Goal: Find specific page/section: Find specific page/section

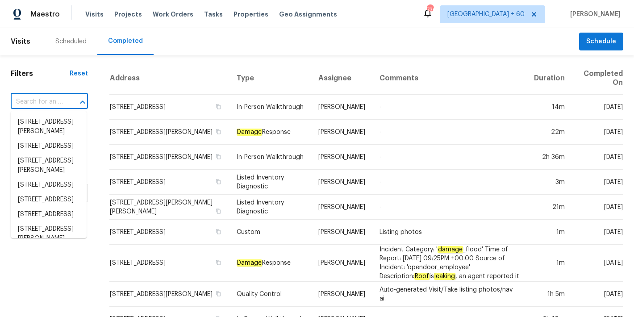
click at [39, 104] on input "text" at bounding box center [37, 102] width 52 height 14
paste input "[STREET_ADDRESS]"
type input "[STREET_ADDRESS]"
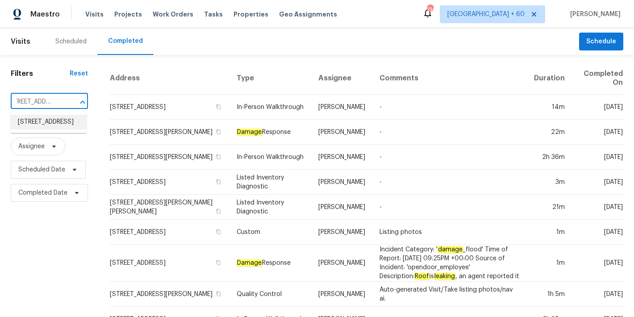
click at [44, 125] on li "[STREET_ADDRESS]" at bounding box center [49, 122] width 76 height 15
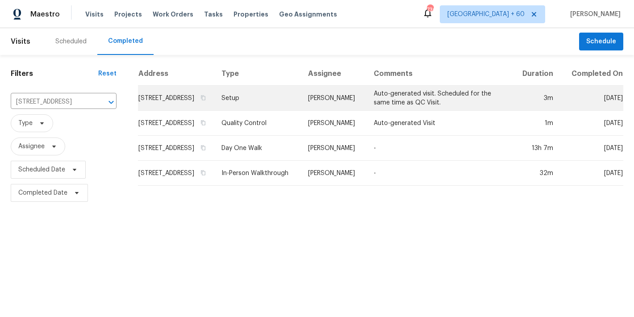
click at [154, 108] on td "[STREET_ADDRESS]" at bounding box center [176, 98] width 76 height 25
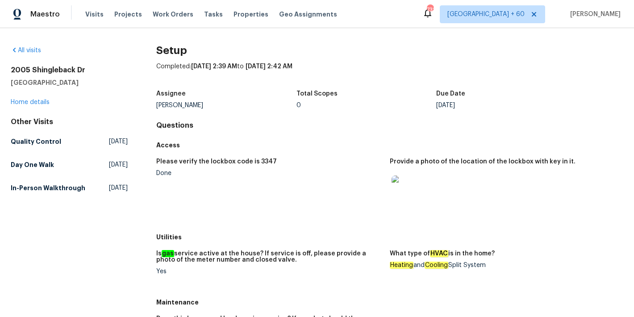
drag, startPoint x: 487, startPoint y: 266, endPoint x: 450, endPoint y: 265, distance: 37.5
click at [450, 265] on div "Heating and Cooling Split System" at bounding box center [503, 265] width 226 height 6
copy div "Split System"
click at [463, 169] on div "Provide a photo of the location of the lockbox with key in it." at bounding box center [503, 164] width 226 height 12
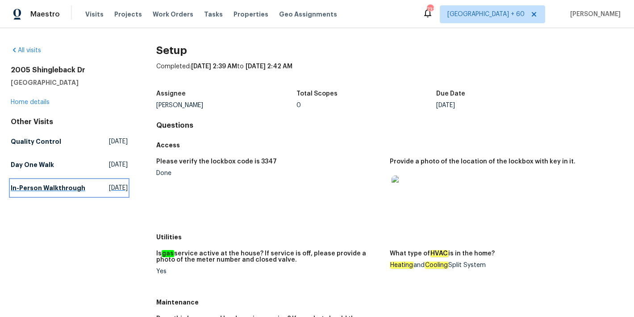
click at [22, 192] on h5 "In-Person Walkthrough" at bounding box center [48, 187] width 75 height 9
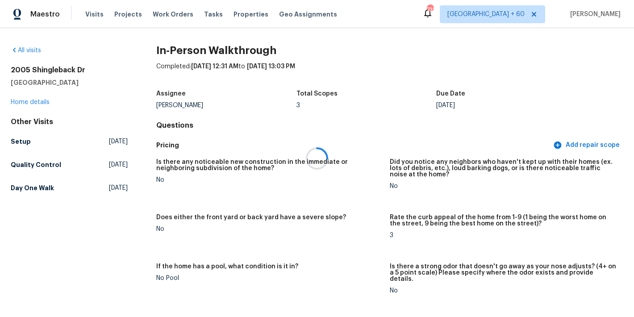
click at [395, 121] on div at bounding box center [317, 158] width 634 height 317
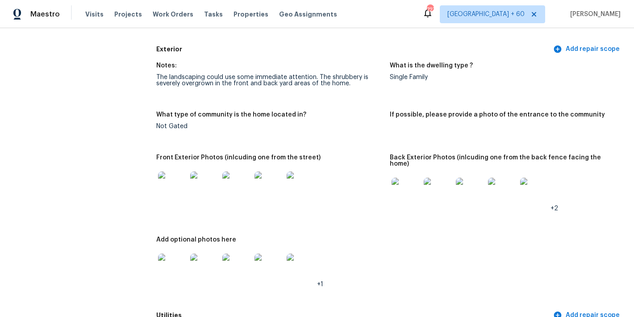
scroll to position [353, 0]
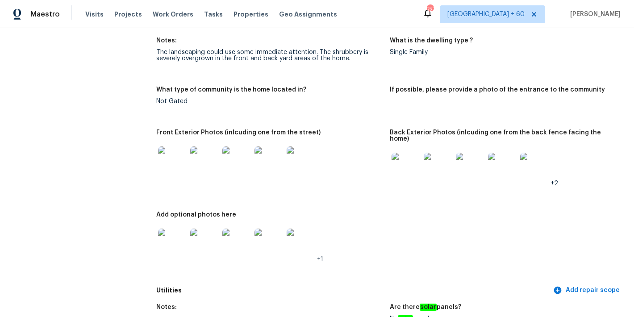
click at [175, 150] on img at bounding box center [172, 160] width 29 height 29
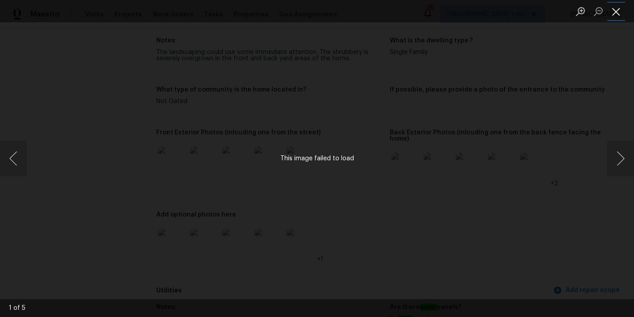
click at [618, 10] on button "Close lightbox" at bounding box center [616, 12] width 18 height 16
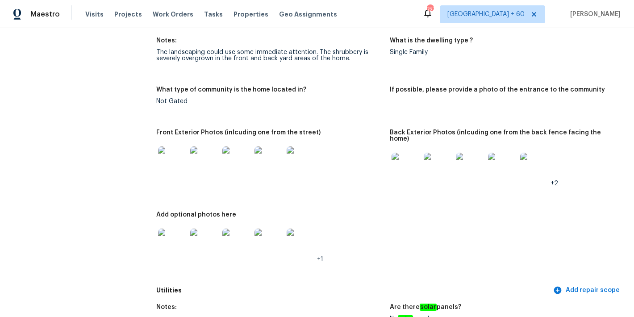
click at [209, 149] on img at bounding box center [204, 160] width 29 height 29
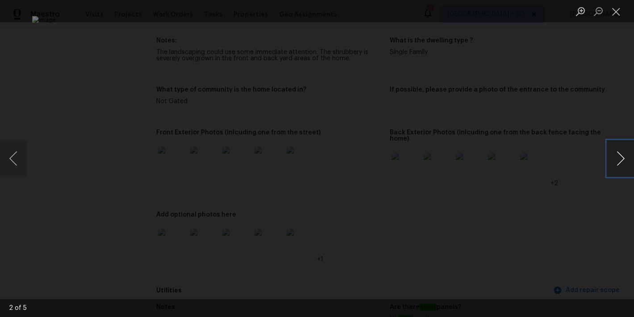
click at [617, 163] on button "Next image" at bounding box center [620, 159] width 27 height 36
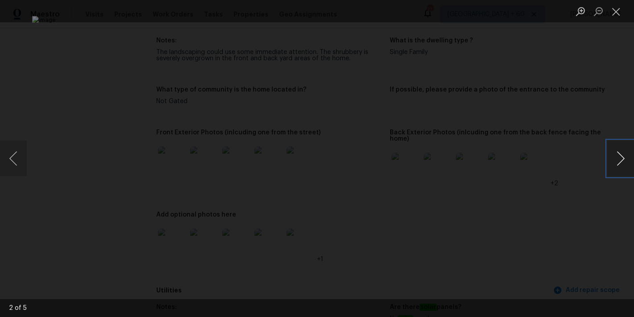
click at [617, 163] on button "Next image" at bounding box center [620, 159] width 27 height 36
click at [617, 9] on button "Close lightbox" at bounding box center [616, 12] width 18 height 16
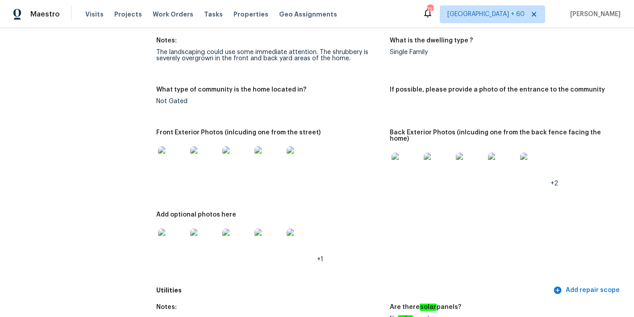
click at [399, 153] on img at bounding box center [405, 167] width 29 height 29
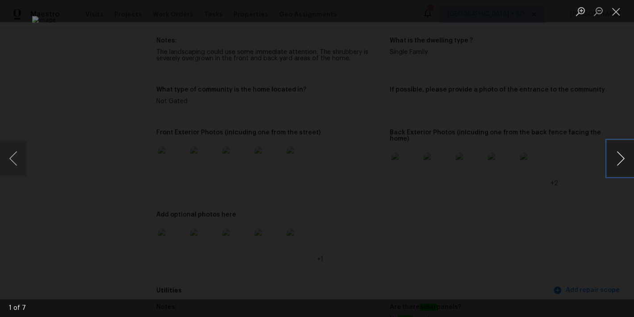
click at [618, 158] on button "Next image" at bounding box center [620, 159] width 27 height 36
click at [618, 159] on button "Next image" at bounding box center [620, 159] width 27 height 36
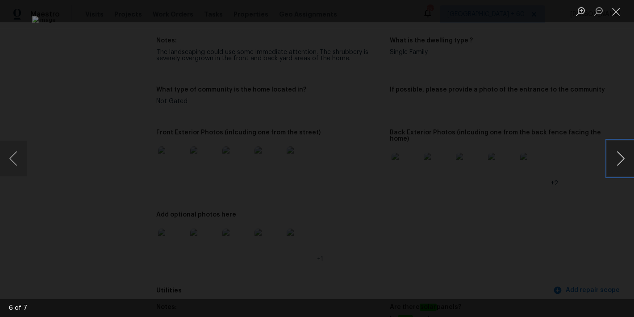
click at [618, 159] on button "Next image" at bounding box center [620, 159] width 27 height 36
click at [616, 16] on button "Close lightbox" at bounding box center [616, 12] width 18 height 16
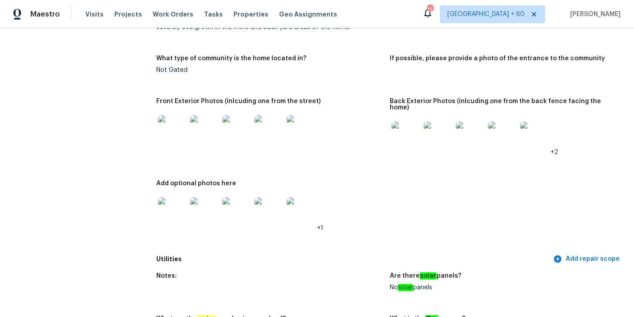
scroll to position [401, 0]
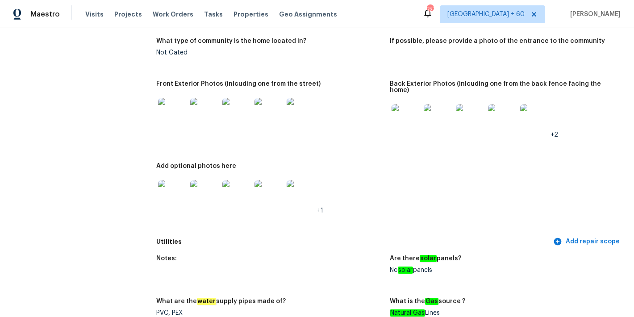
click at [176, 180] on img at bounding box center [172, 194] width 29 height 29
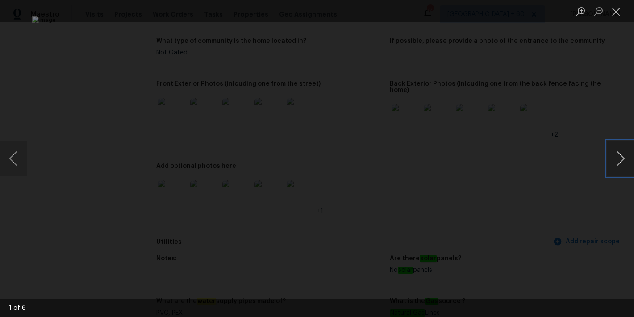
click at [619, 161] on button "Next image" at bounding box center [620, 159] width 27 height 36
click at [9, 163] on button "Previous image" at bounding box center [13, 159] width 27 height 36
click at [618, 159] on button "Next image" at bounding box center [620, 159] width 27 height 36
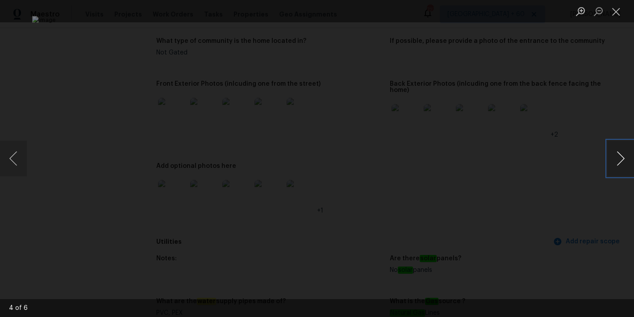
click at [618, 159] on button "Next image" at bounding box center [620, 159] width 27 height 36
click at [623, 7] on button "Close lightbox" at bounding box center [616, 12] width 18 height 16
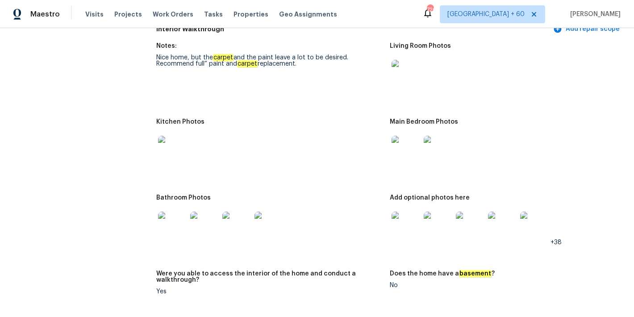
scroll to position [1003, 0]
click at [169, 135] on img at bounding box center [172, 149] width 29 height 29
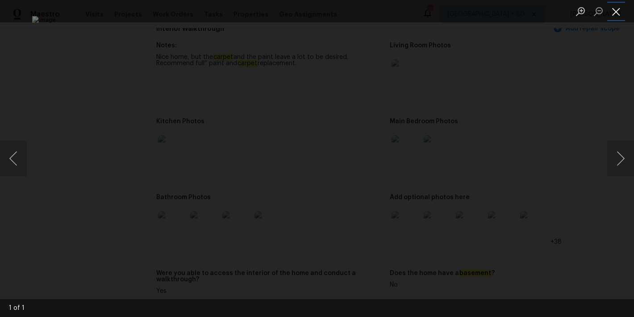
click at [616, 10] on button "Close lightbox" at bounding box center [616, 12] width 18 height 16
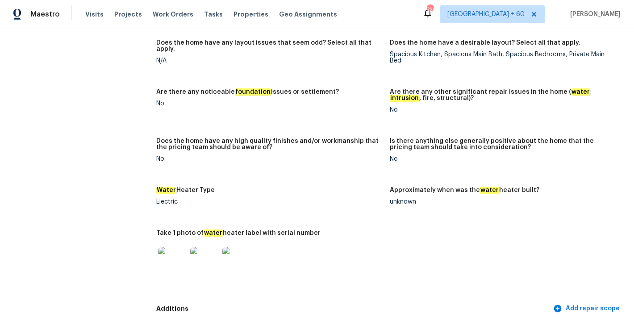
scroll to position [1437, 0]
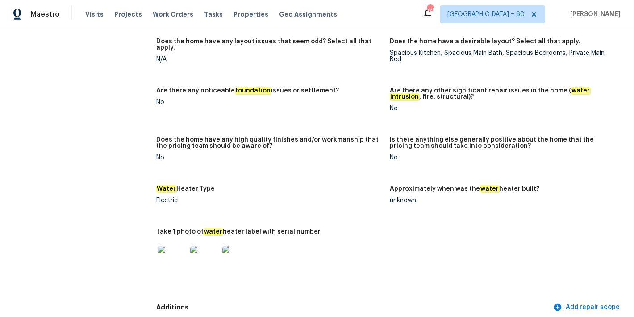
click at [177, 245] on img at bounding box center [172, 259] width 29 height 29
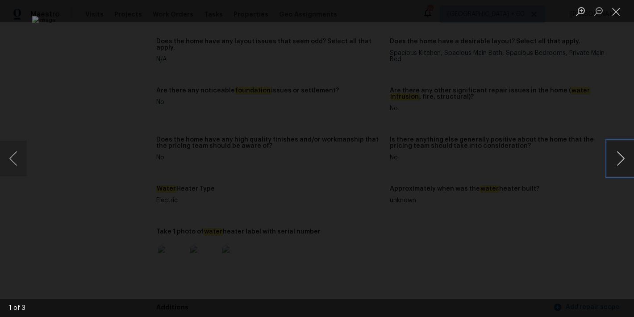
click at [621, 165] on button "Next image" at bounding box center [620, 159] width 27 height 36
click at [617, 5] on button "Close lightbox" at bounding box center [616, 12] width 18 height 16
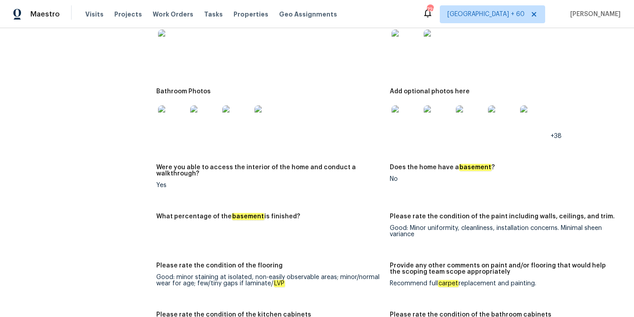
scroll to position [1090, 0]
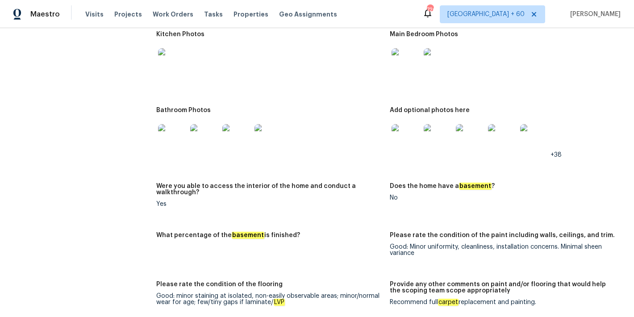
click at [404, 124] on img at bounding box center [405, 138] width 29 height 29
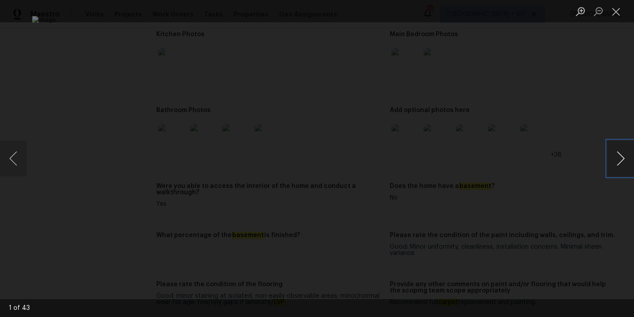
click at [623, 159] on button "Next image" at bounding box center [620, 159] width 27 height 36
click at [616, 12] on button "Close lightbox" at bounding box center [616, 12] width 18 height 16
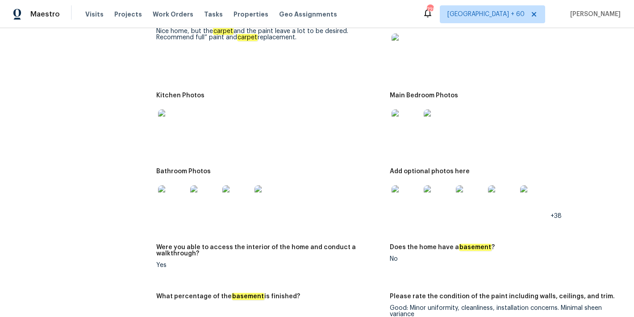
scroll to position [1025, 0]
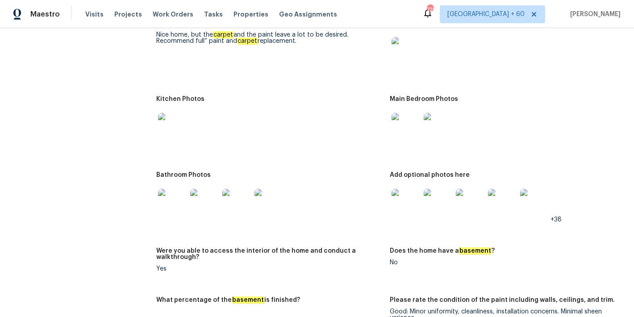
click at [399, 113] on img at bounding box center [405, 127] width 29 height 29
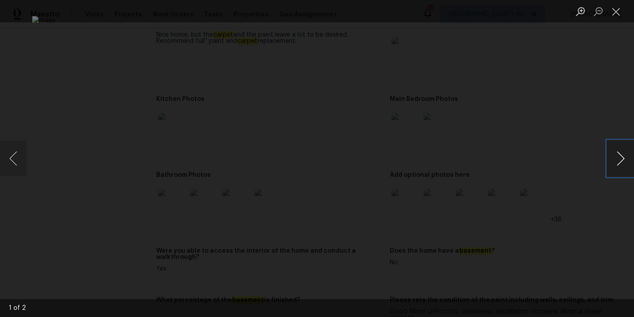
click at [613, 165] on button "Next image" at bounding box center [620, 159] width 27 height 36
click at [615, 11] on button "Close lightbox" at bounding box center [616, 12] width 18 height 16
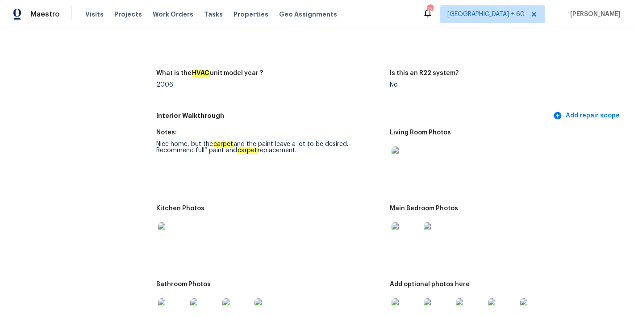
scroll to position [906, 0]
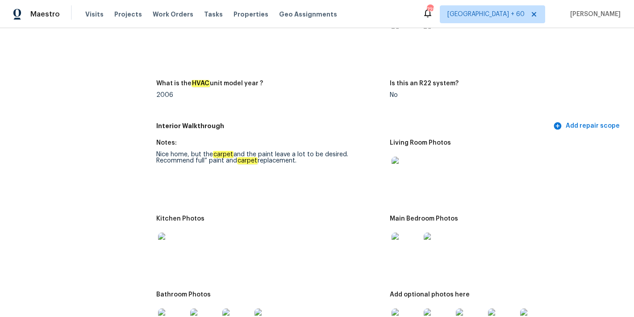
click at [401, 157] on img at bounding box center [405, 171] width 29 height 29
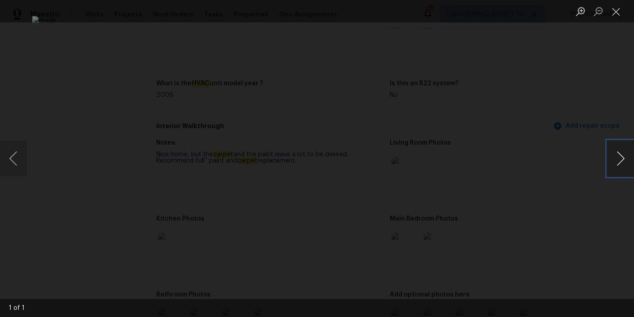
click at [621, 162] on button "Next image" at bounding box center [620, 159] width 27 height 36
click at [615, 13] on button "Close lightbox" at bounding box center [616, 12] width 18 height 16
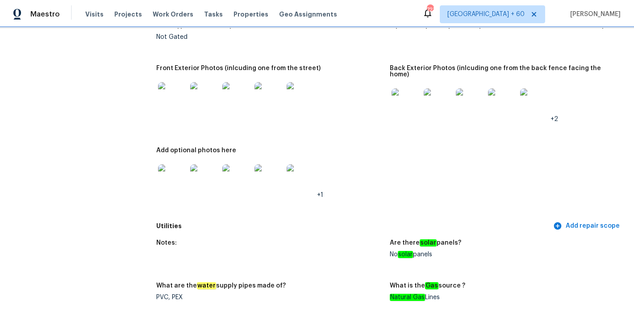
scroll to position [0, 0]
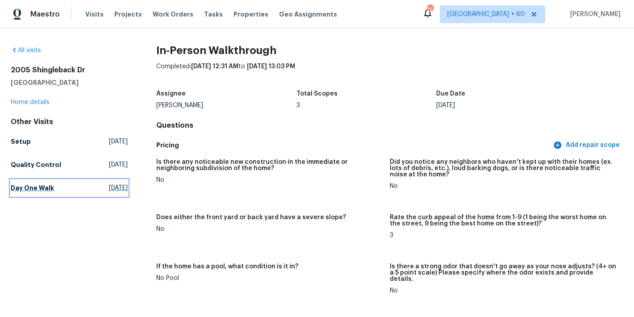
click at [45, 191] on h5 "Day One Walk" at bounding box center [32, 187] width 43 height 9
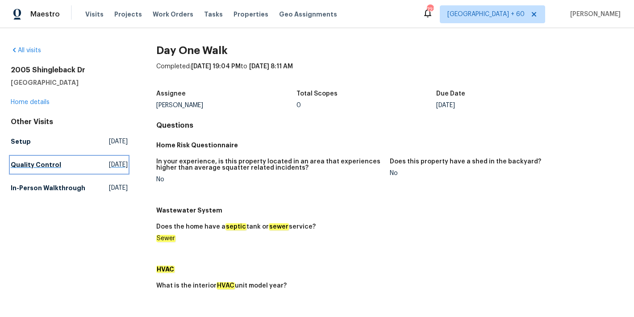
click at [42, 162] on h5 "Quality Control" at bounding box center [36, 164] width 50 height 9
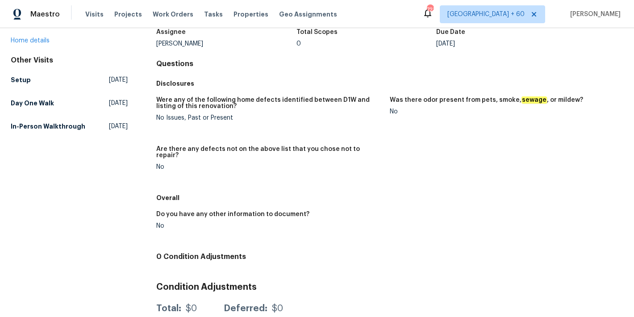
scroll to position [92, 0]
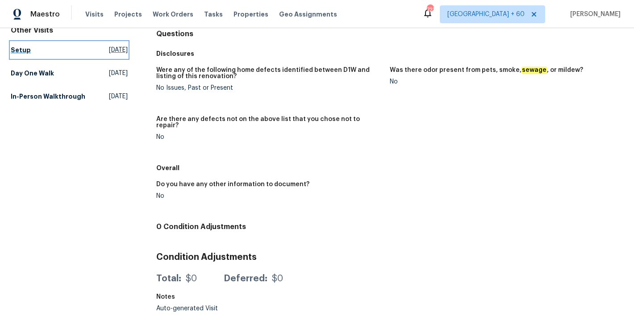
click at [16, 54] on h5 "Setup" at bounding box center [21, 50] width 20 height 9
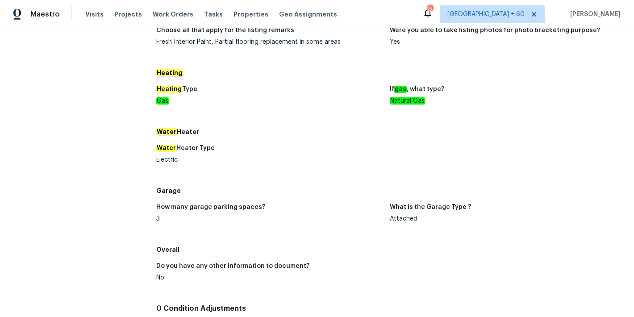
scroll to position [695, 0]
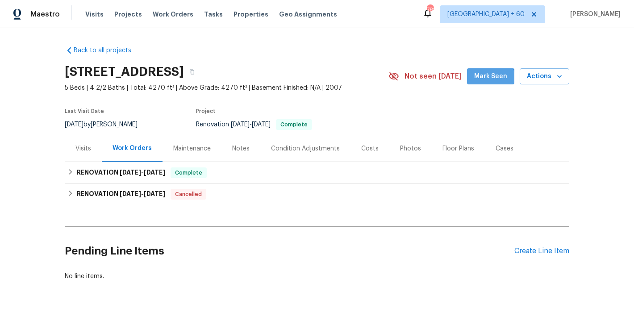
click at [478, 79] on span "Mark Seen" at bounding box center [490, 76] width 33 height 11
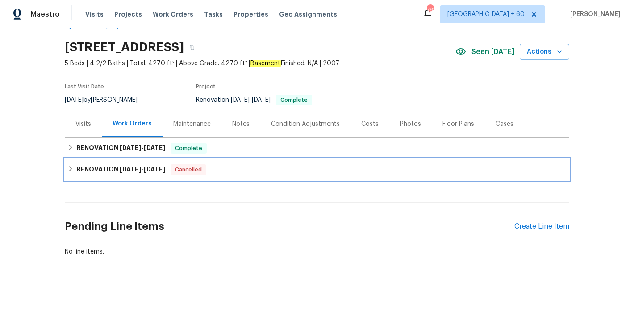
click at [141, 166] on span "[DATE] - [DATE]" at bounding box center [143, 169] width 46 height 6
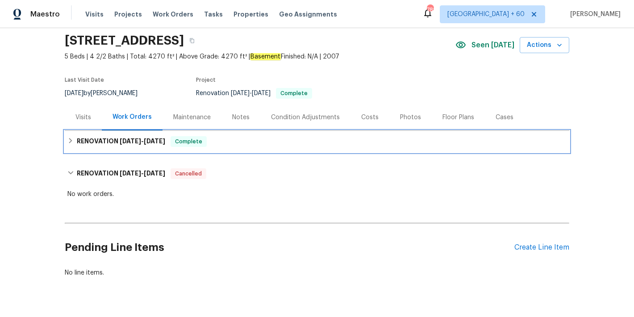
click at [140, 149] on div "RENOVATION [DATE] - [DATE] Complete" at bounding box center [317, 141] width 504 height 21
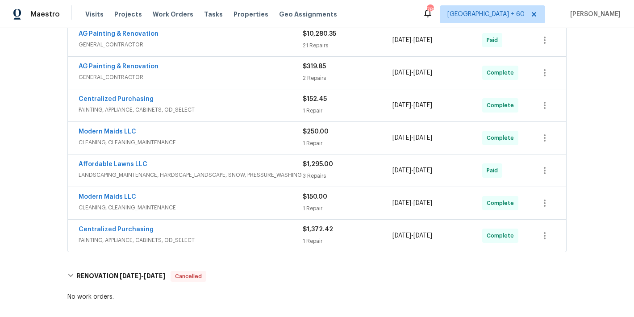
scroll to position [217, 0]
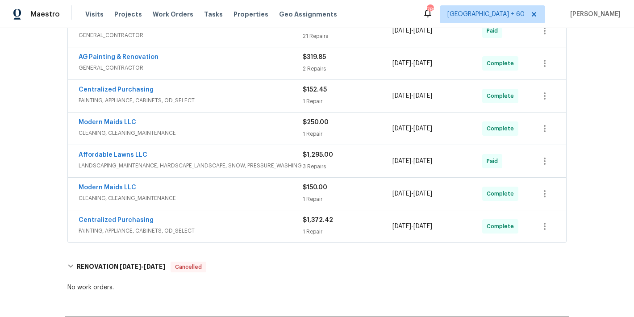
click at [276, 220] on div "Centralized Purchasing" at bounding box center [191, 221] width 224 height 11
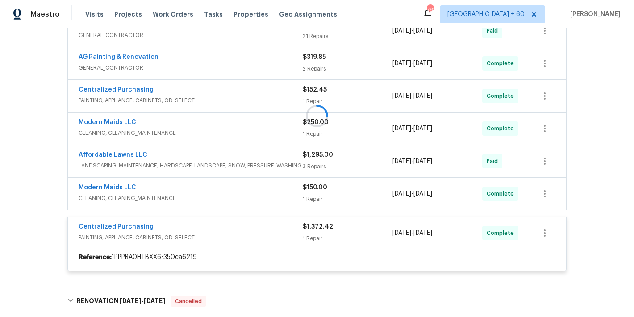
scroll to position [207, 0]
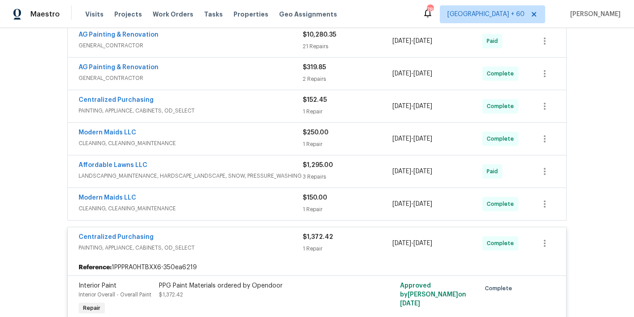
click at [266, 204] on span "CLEANING, CLEANING_MAINTENANCE" at bounding box center [191, 208] width 224 height 9
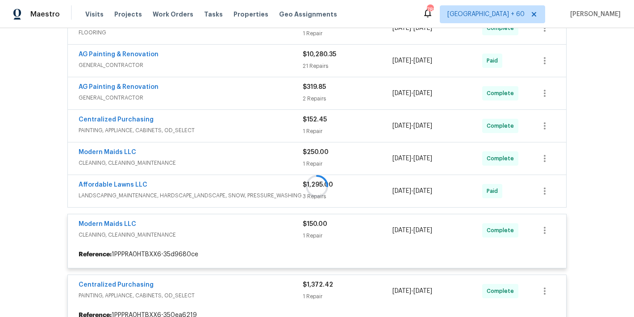
scroll to position [181, 0]
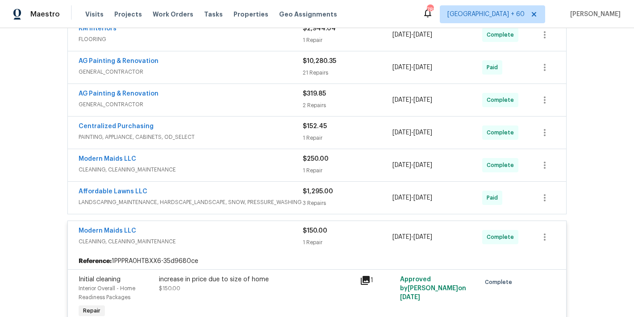
click at [274, 192] on div "Affordable Lawns LLC" at bounding box center [191, 192] width 224 height 11
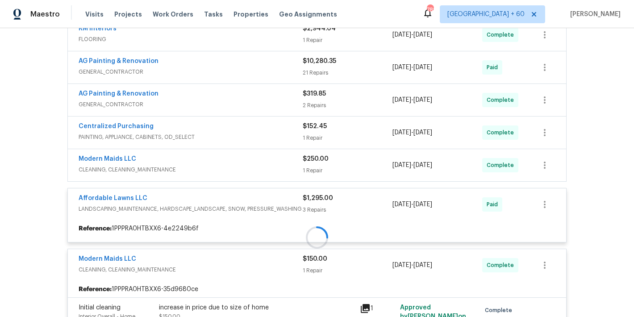
scroll to position [154, 0]
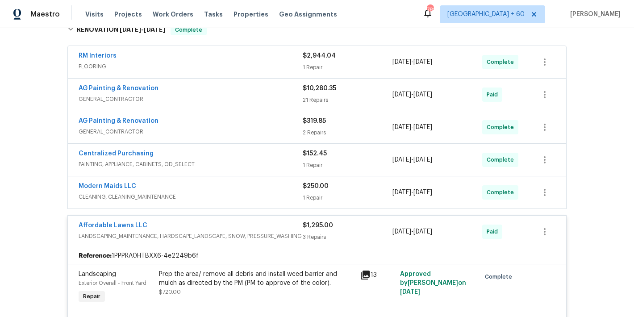
click at [279, 194] on span "CLEANING, CLEANING_MAINTENANCE" at bounding box center [191, 196] width 224 height 9
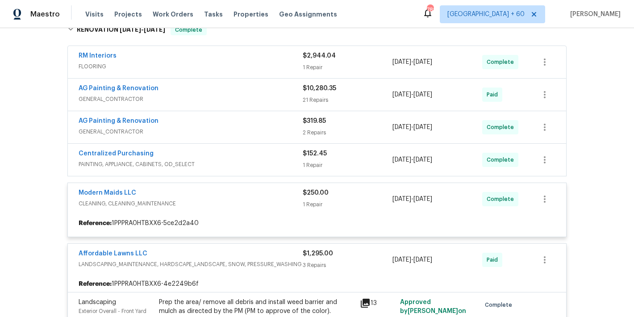
scroll to position [121, 0]
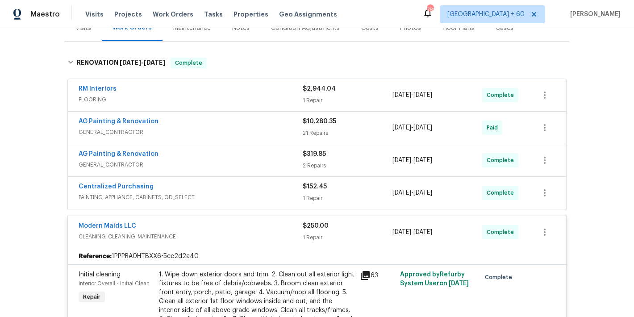
click at [279, 191] on div "Centralized Purchasing" at bounding box center [191, 187] width 224 height 11
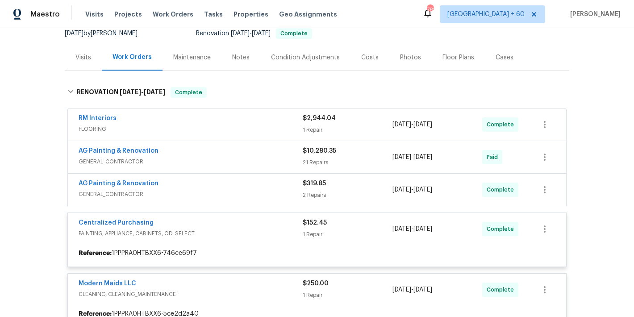
scroll to position [81, 0]
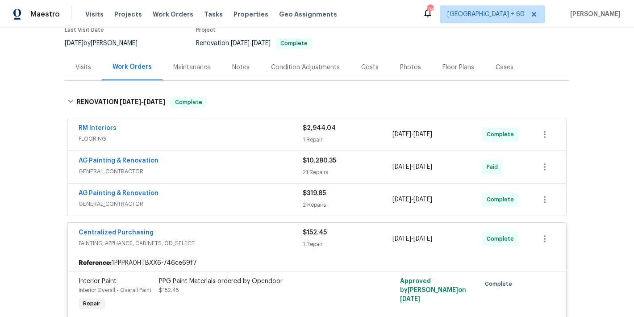
click at [272, 201] on span "GENERAL_CONTRACTOR" at bounding box center [191, 204] width 224 height 9
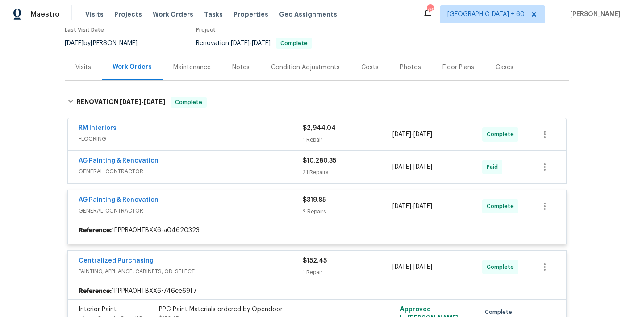
scroll to position [51, 0]
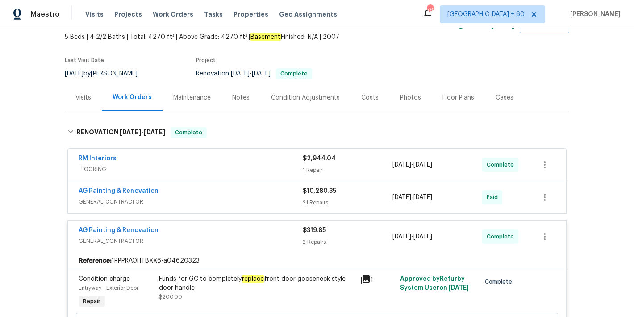
click at [275, 197] on span "GENERAL_CONTRACTOR" at bounding box center [191, 201] width 224 height 9
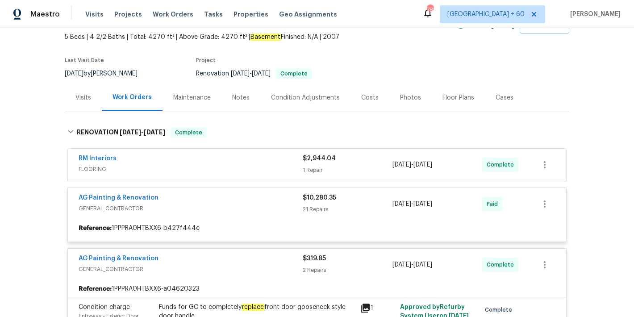
scroll to position [6, 0]
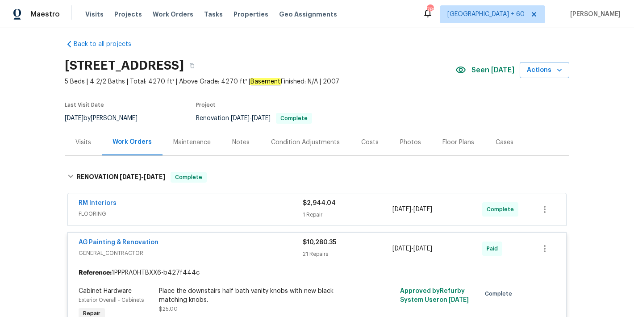
click at [266, 211] on span "FLOORING" at bounding box center [191, 213] width 224 height 9
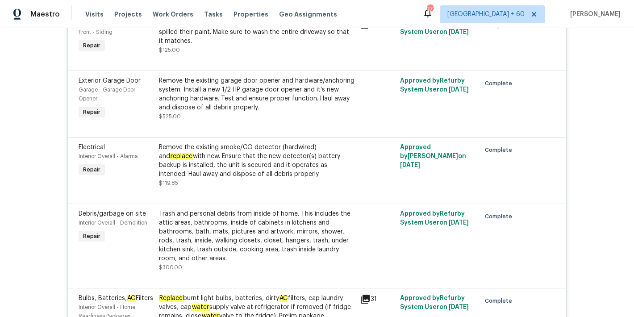
scroll to position [1326, 0]
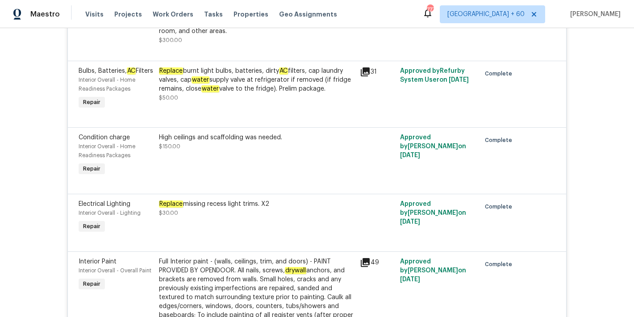
click at [598, 116] on div "Back to all projects [STREET_ADDRESS] 5 Beds | 4 2/2 Baths | Total: 4270 ft² | …" at bounding box center [317, 172] width 634 height 289
click at [585, 116] on div "Back to all projects [STREET_ADDRESS] 5 Beds | 4 2/2 Baths | Total: 4270 ft² | …" at bounding box center [317, 172] width 634 height 289
click at [593, 129] on div "Back to all projects [STREET_ADDRESS] 5 Beds | 4 2/2 Baths | Total: 4270 ft² | …" at bounding box center [317, 172] width 634 height 289
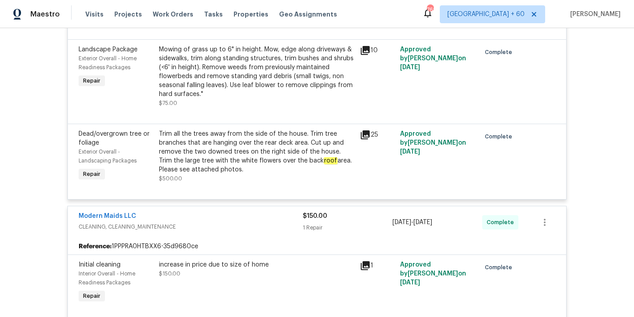
scroll to position [803, 0]
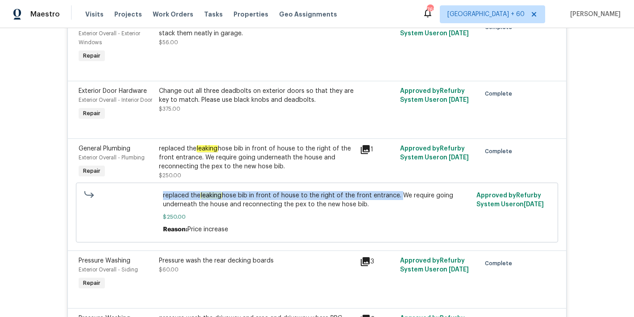
drag, startPoint x: 395, startPoint y: 216, endPoint x: 158, endPoint y: 218, distance: 237.0
click at [160, 218] on div "replaced the leaking hose bib in front of house to the right of the front entra…" at bounding box center [317, 212] width 314 height 48
copy span "replaced the leaking hose bib in front of house to the right of the front entra…"
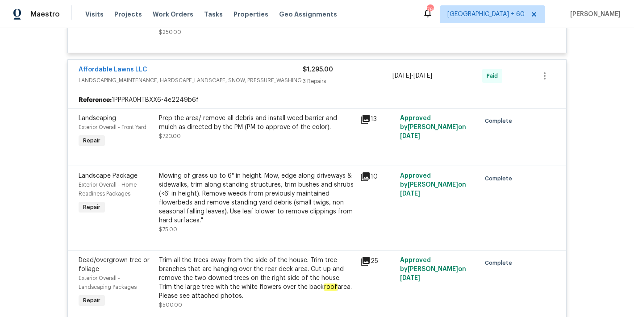
scroll to position [2507, 0]
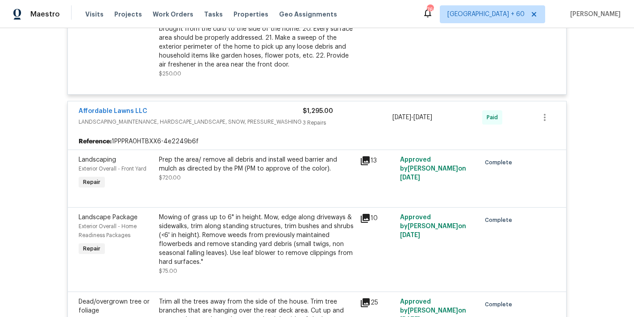
click at [604, 125] on div "Back to all projects [STREET_ADDRESS] 5 Beds | 4 2/2 Baths | Total: 4270 ft² | …" at bounding box center [317, 172] width 634 height 289
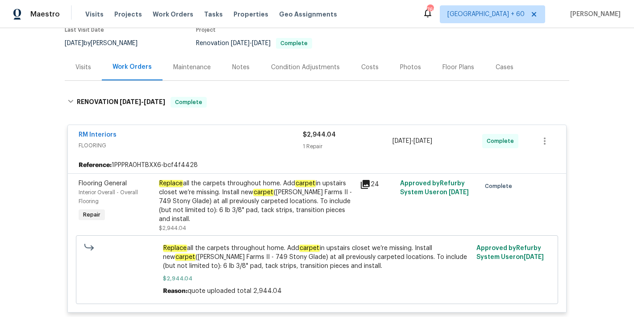
scroll to position [0, 0]
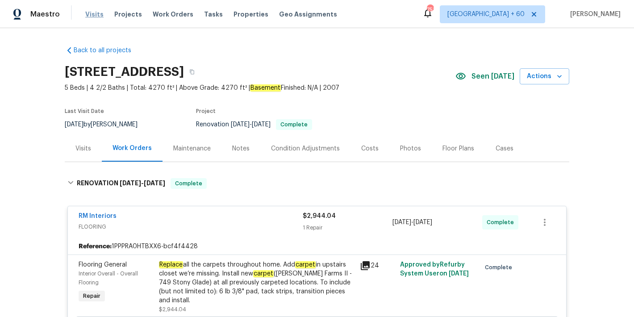
click at [98, 16] on span "Visits" at bounding box center [94, 14] width 18 height 9
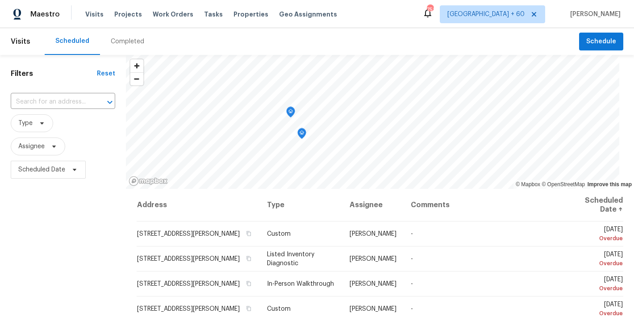
click at [132, 46] on div "Completed" at bounding box center [127, 41] width 33 height 9
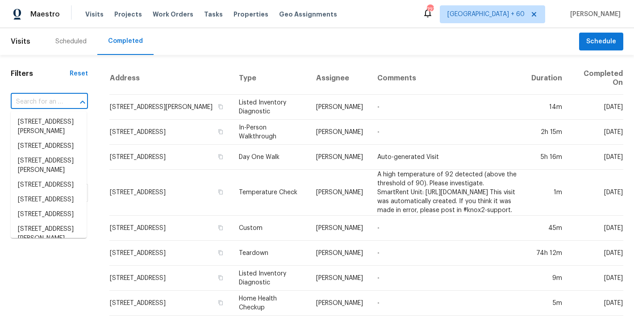
click at [42, 102] on input "text" at bounding box center [37, 102] width 52 height 14
paste input "[STREET_ADDRESS][PERSON_NAME]"
type input "[STREET_ADDRESS][PERSON_NAME]"
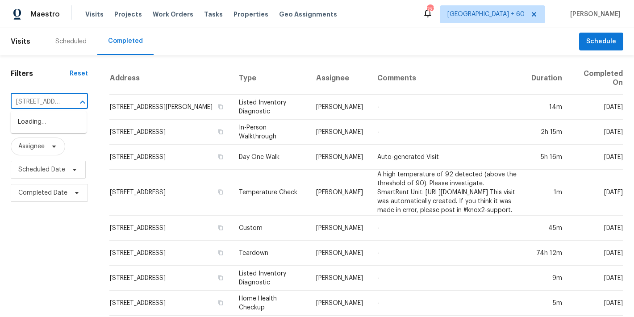
scroll to position [0, 62]
click at [39, 127] on li "[STREET_ADDRESS][PERSON_NAME]" at bounding box center [49, 127] width 76 height 24
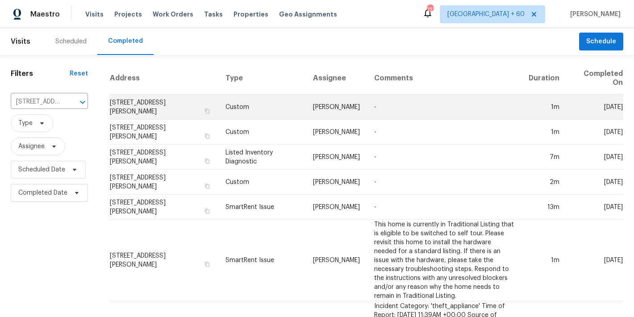
click at [125, 103] on td "[STREET_ADDRESS][PERSON_NAME]" at bounding box center [163, 107] width 109 height 25
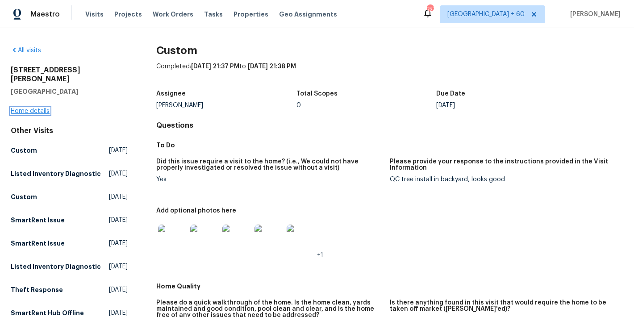
click at [25, 108] on link "Home details" at bounding box center [30, 111] width 39 height 6
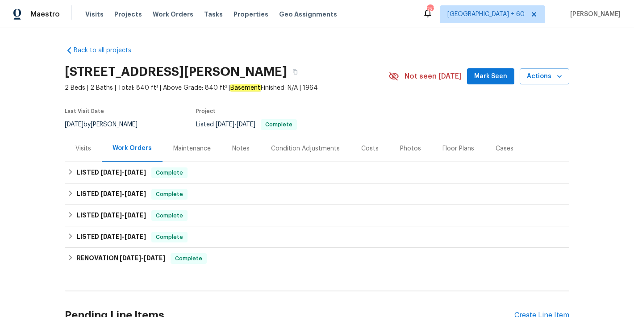
click at [491, 73] on span "Mark Seen" at bounding box center [490, 76] width 33 height 11
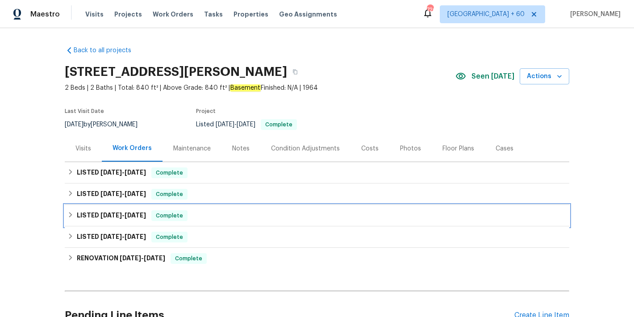
click at [129, 216] on span "[DATE]" at bounding box center [135, 215] width 21 height 6
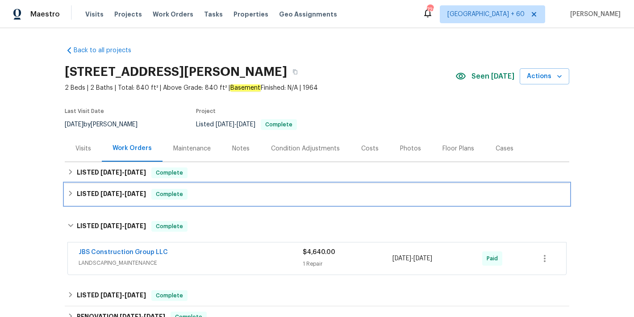
click at [127, 192] on span "[DATE]" at bounding box center [135, 194] width 21 height 6
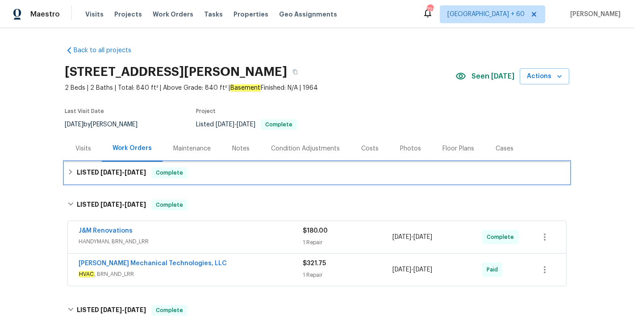
click at [191, 172] on div "LISTED [DATE] - [DATE] Complete" at bounding box center [316, 172] width 499 height 11
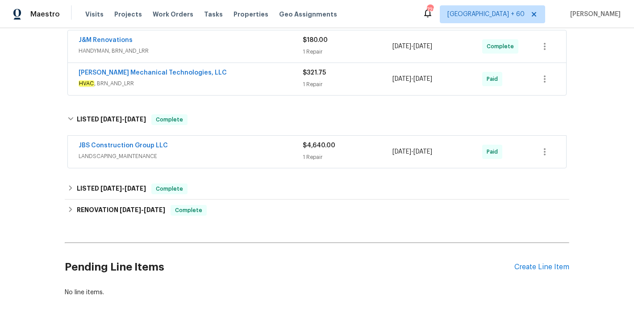
scroll to position [241, 0]
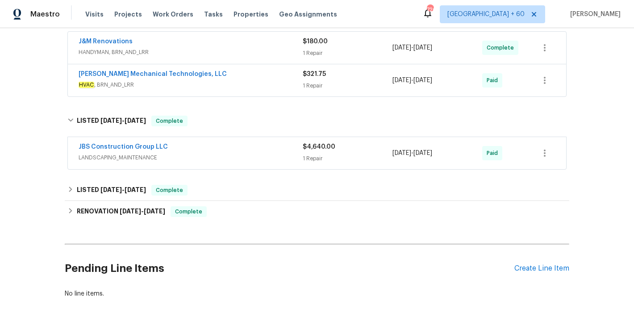
click at [257, 147] on div "JBS Construction Group LLC" at bounding box center [191, 147] width 224 height 11
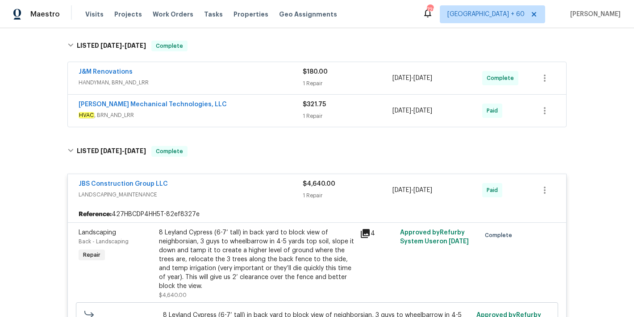
scroll to position [208, 0]
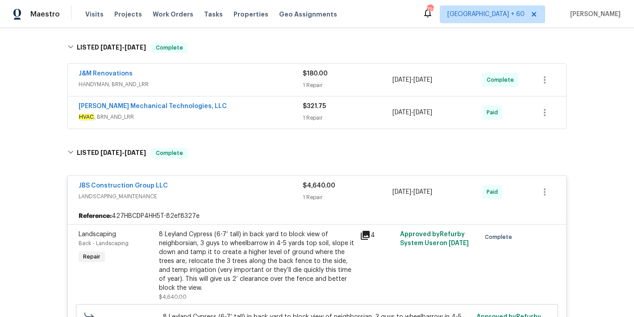
click at [278, 108] on div "[PERSON_NAME] Mechanical Technologies, LLC" at bounding box center [191, 107] width 224 height 11
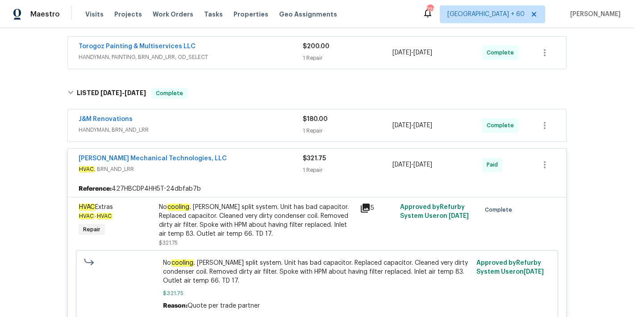
scroll to position [170, 0]
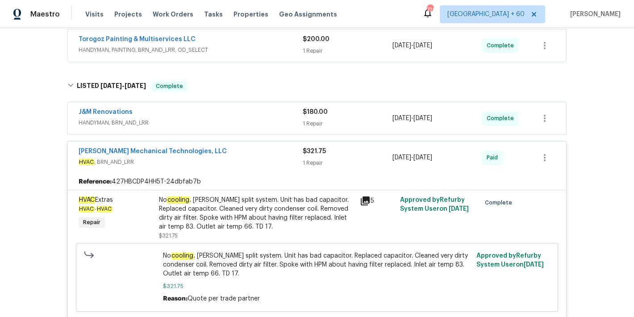
click at [280, 121] on span "HANDYMAN, BRN_AND_LRR" at bounding box center [191, 122] width 224 height 9
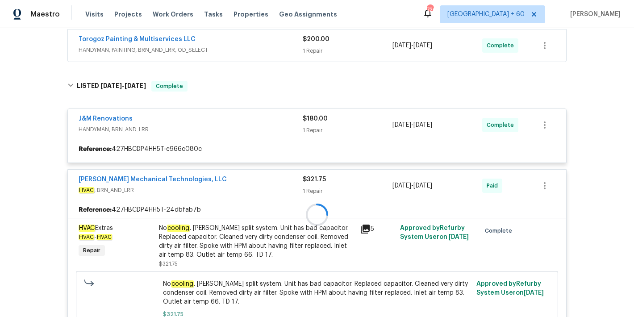
scroll to position [143, 0]
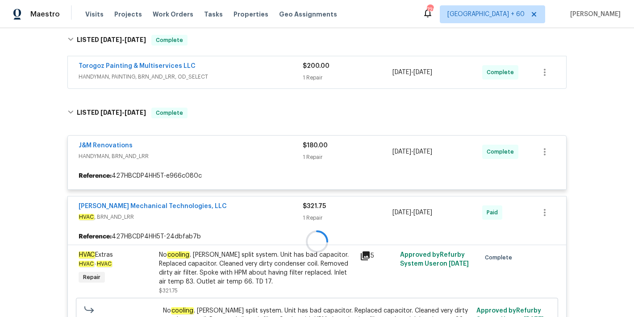
click at [266, 73] on span "HANDYMAN, PAINTING, BRN_AND_LRR, OD_SELECT" at bounding box center [191, 76] width 224 height 9
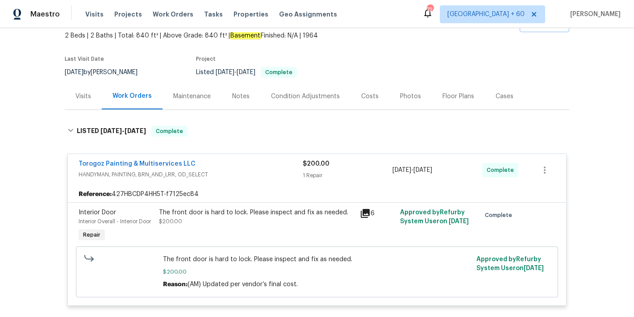
scroll to position [0, 0]
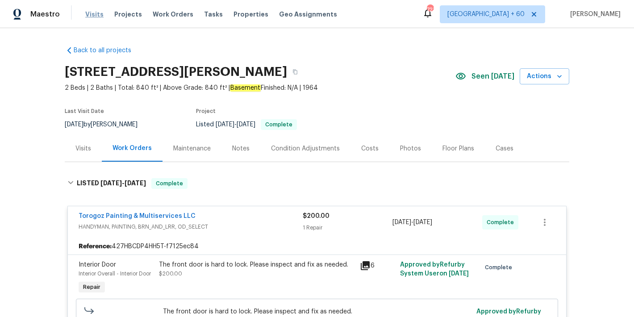
click at [93, 16] on span "Visits" at bounding box center [94, 14] width 18 height 9
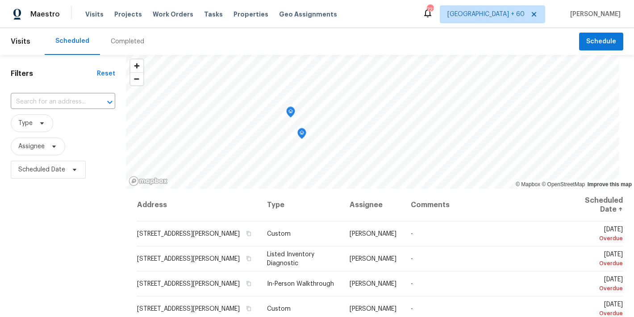
click at [123, 43] on div "Completed" at bounding box center [127, 41] width 33 height 9
